Goal: Find specific page/section: Find specific page/section

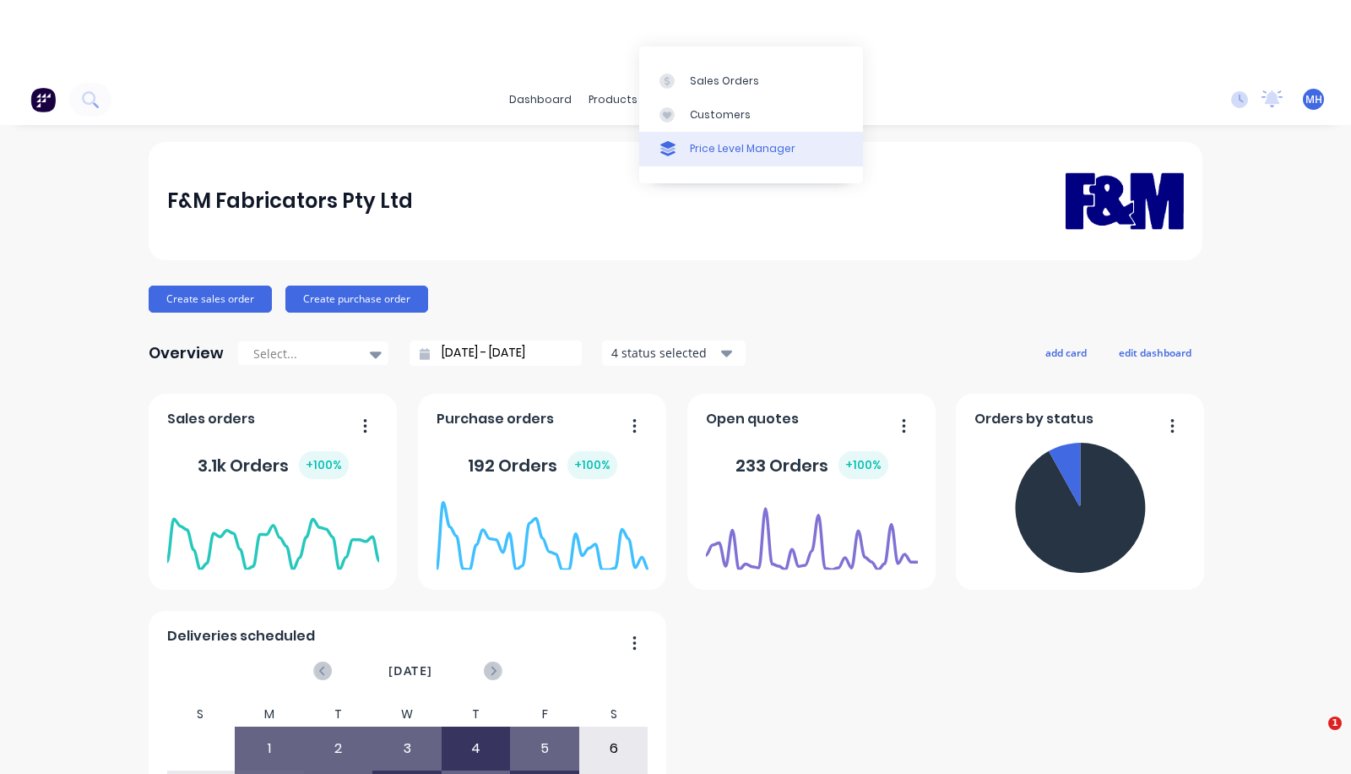
click at [690, 139] on link "Price Level Manager" at bounding box center [751, 149] width 224 height 34
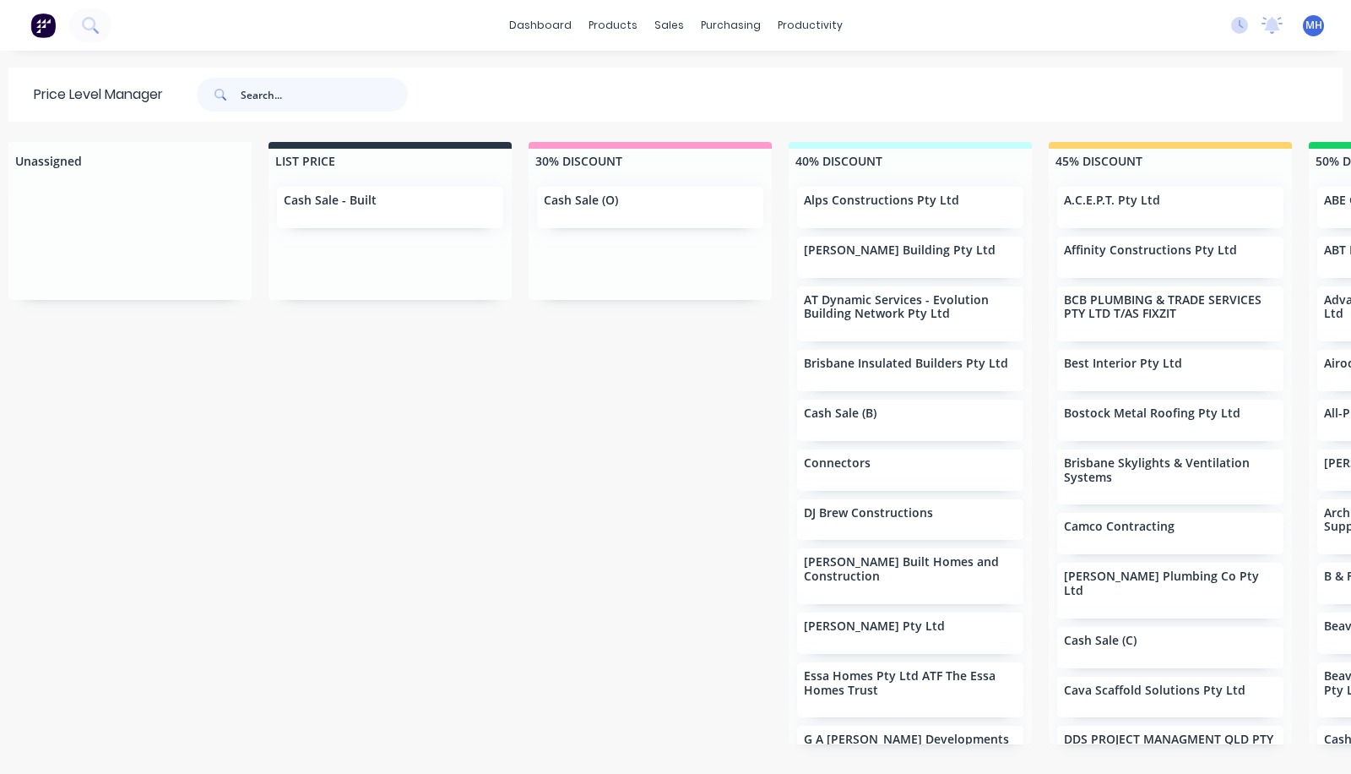
click at [304, 83] on input "text" at bounding box center [324, 95] width 167 height 34
type input "down"
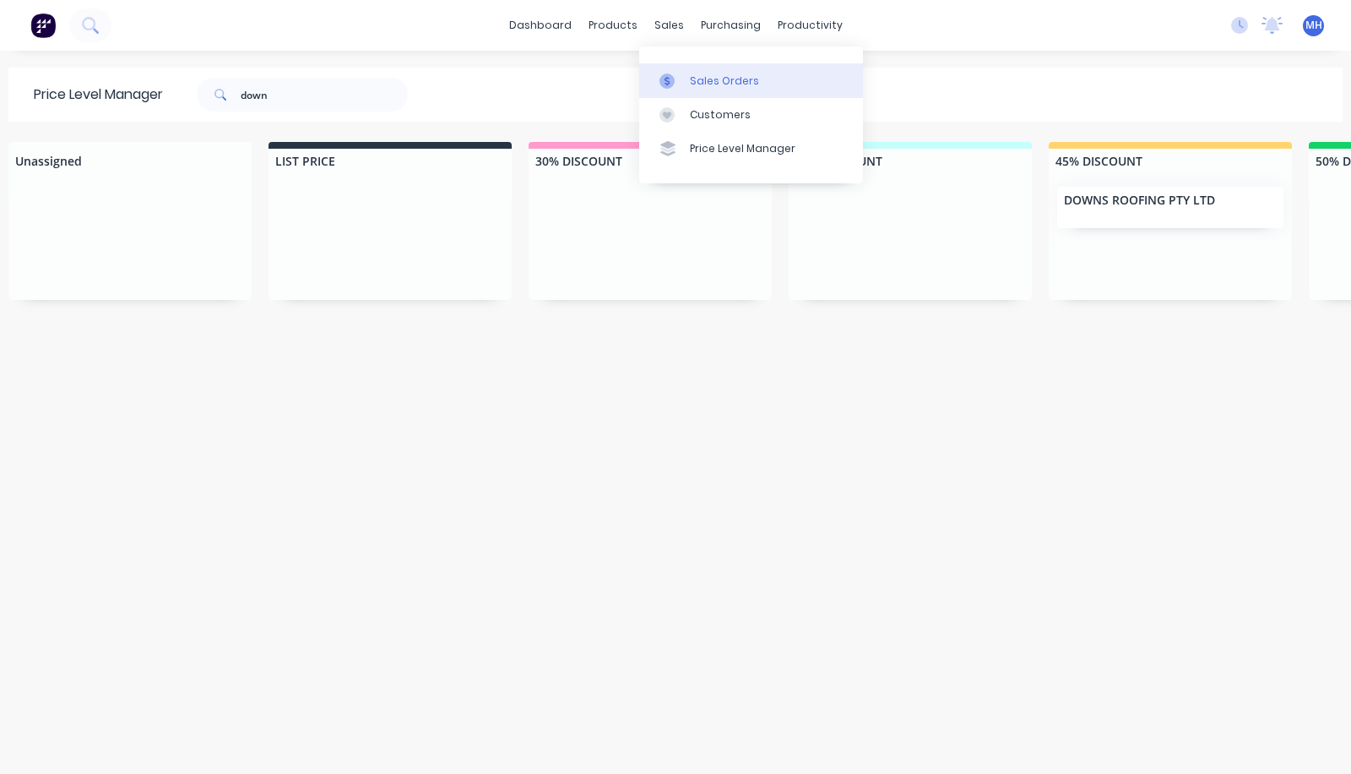
click at [680, 79] on div at bounding box center [672, 80] width 25 height 15
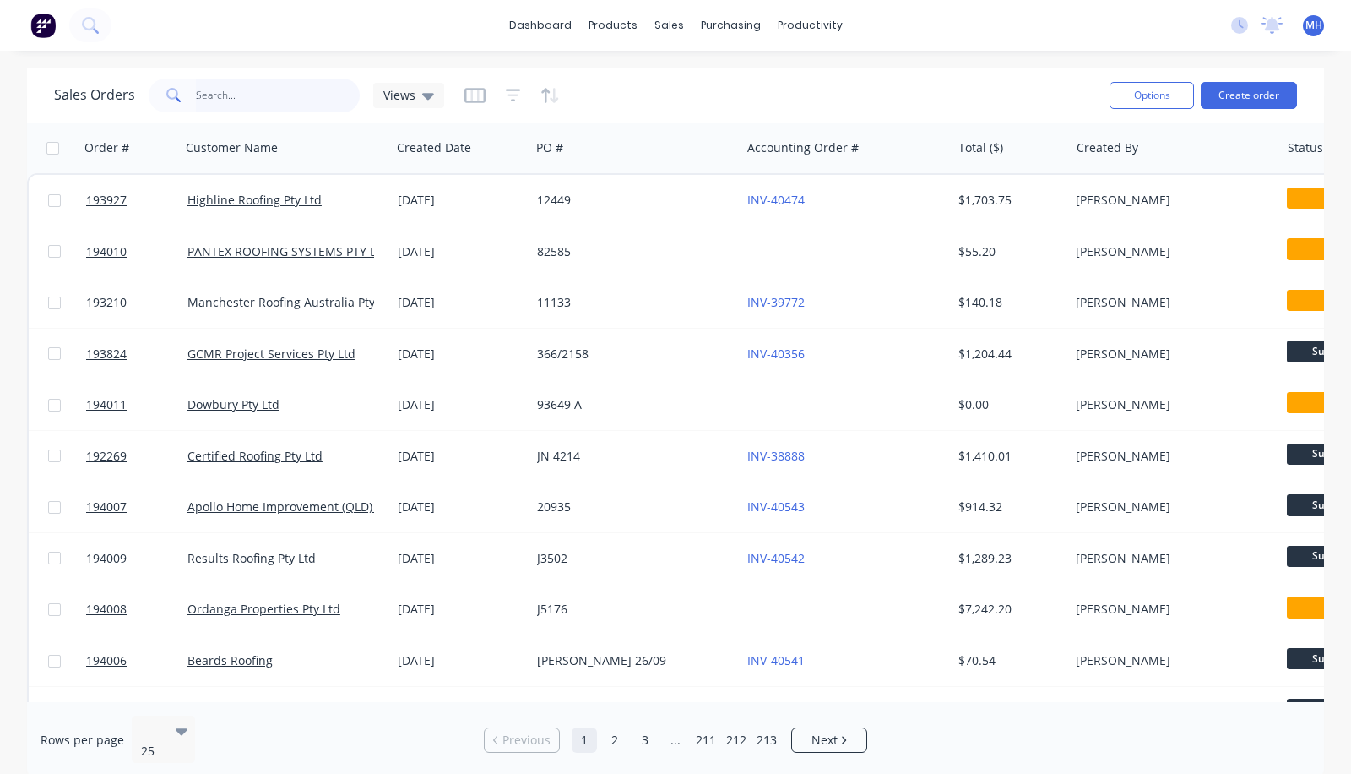
click at [260, 99] on input "text" at bounding box center [278, 96] width 165 height 34
type input "downs"
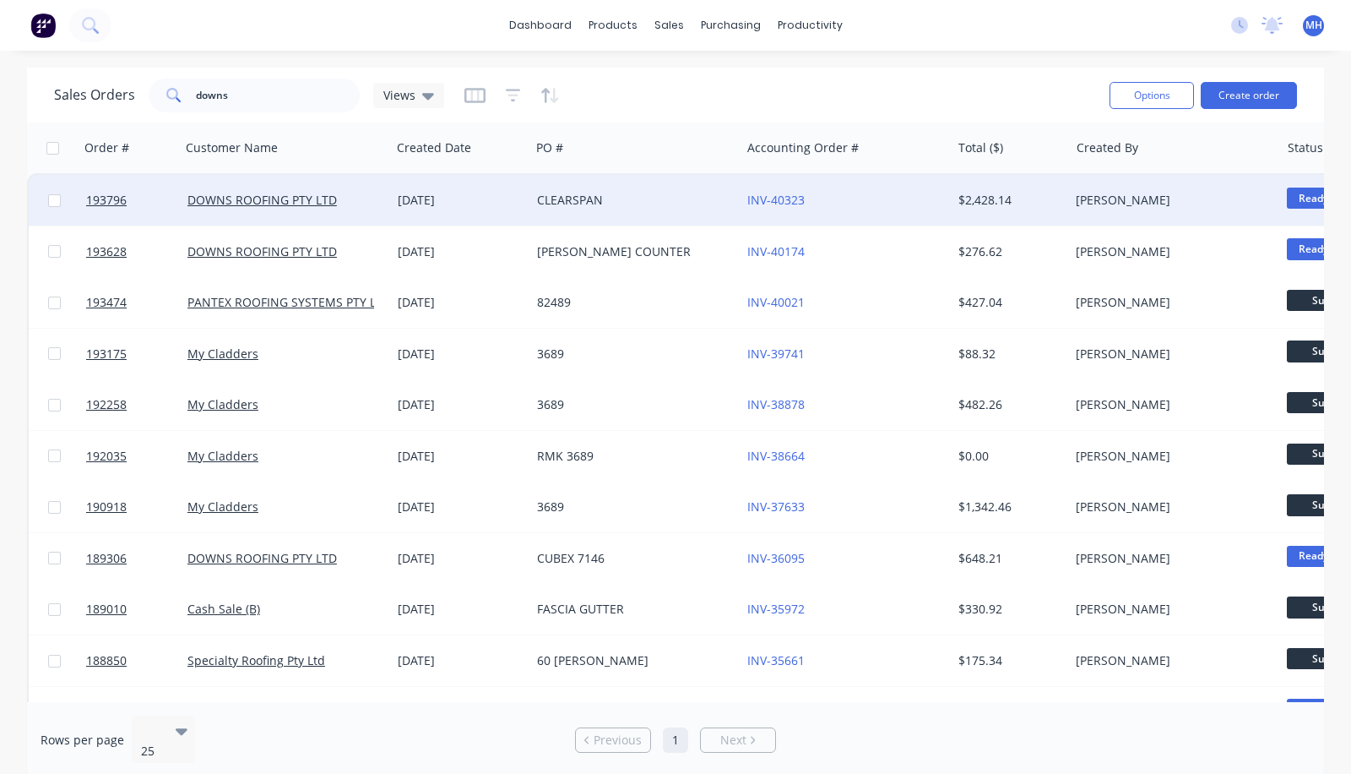
click at [264, 188] on div "DOWNS ROOFING PTY LTD" at bounding box center [286, 200] width 210 height 51
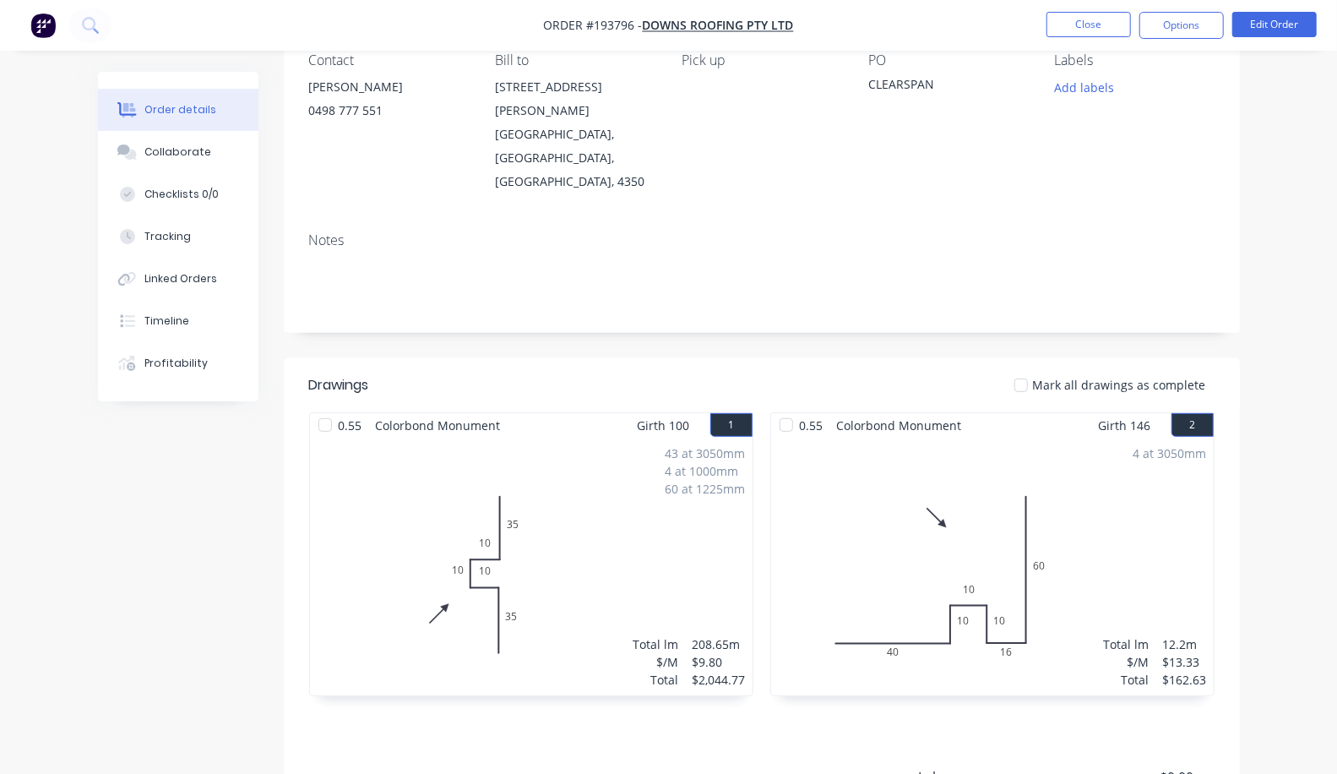
scroll to position [226, 0]
